Goal: Task Accomplishment & Management: Manage account settings

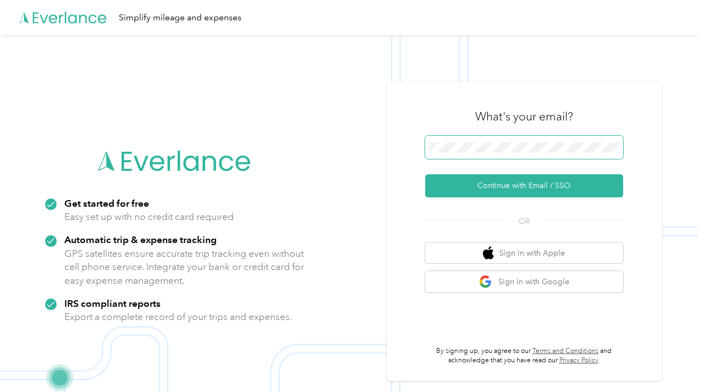
click at [523, 153] on span at bounding box center [524, 147] width 198 height 23
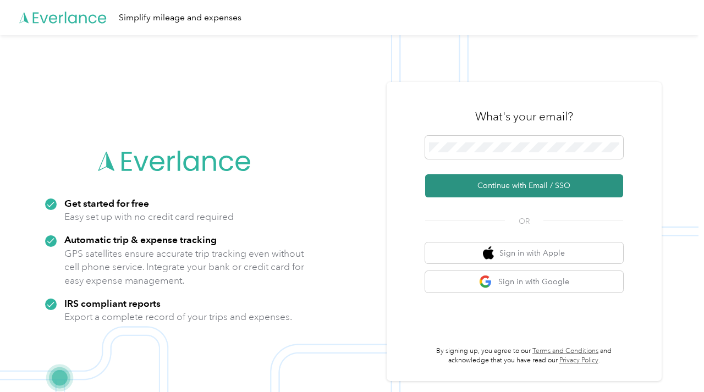
click at [504, 186] on button "Continue with Email / SSO" at bounding box center [524, 185] width 198 height 23
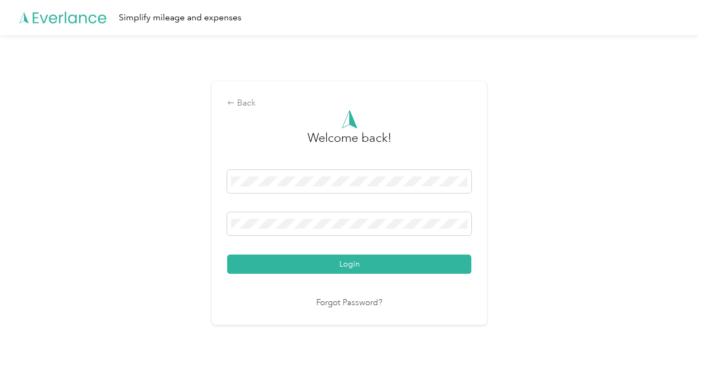
click at [227, 255] on button "Login" at bounding box center [349, 264] width 244 height 19
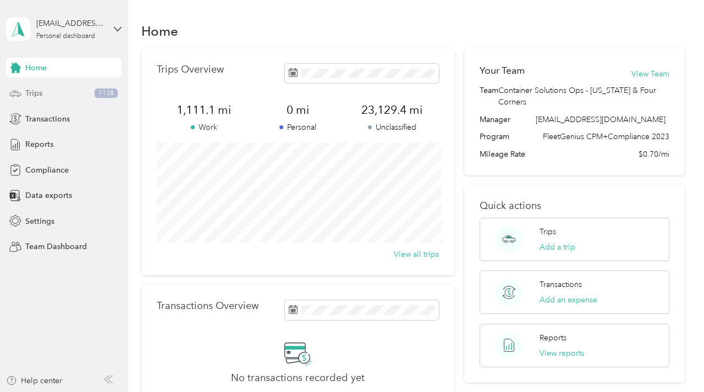
click at [36, 93] on span "Trips" at bounding box center [33, 93] width 17 height 12
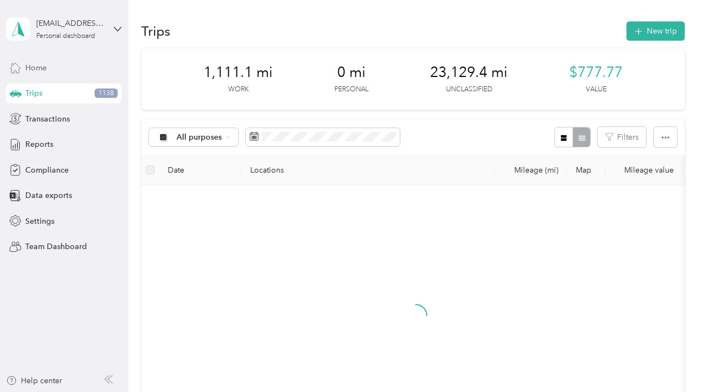
click at [47, 75] on div "Home" at bounding box center [63, 68] width 115 height 20
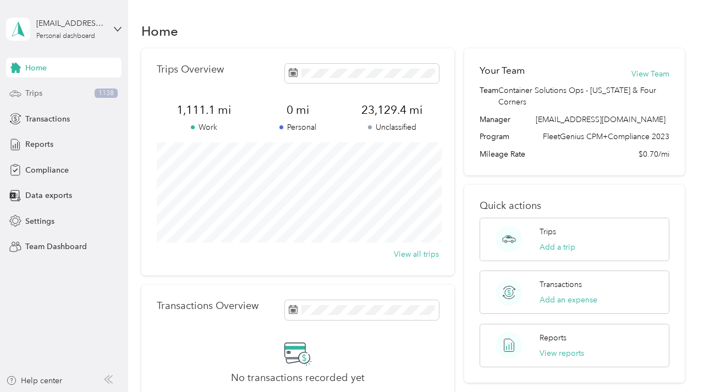
click at [62, 90] on div "Trips 1138" at bounding box center [63, 94] width 115 height 20
